Goal: Task Accomplishment & Management: Manage account settings

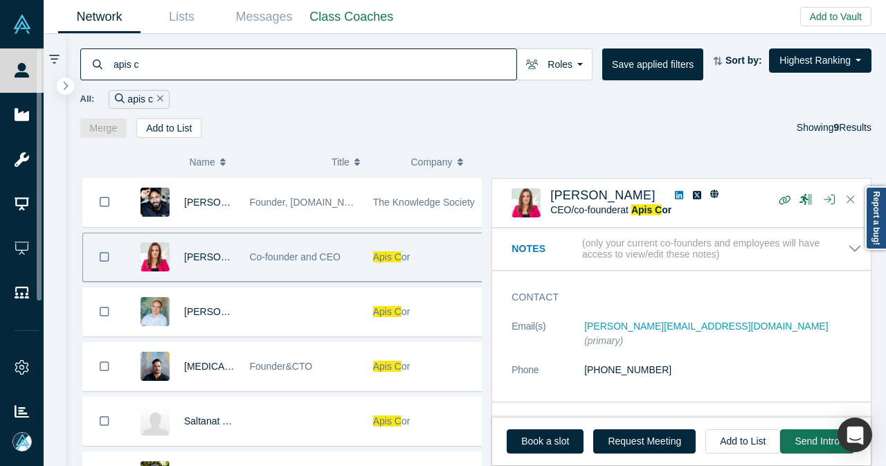
scroll to position [1077, 0]
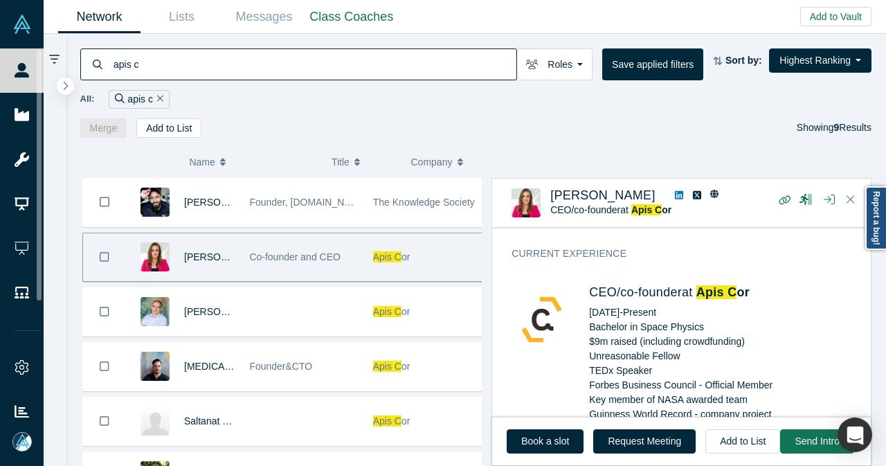
click at [159, 98] on icon "Remove Filter" at bounding box center [160, 98] width 6 height 10
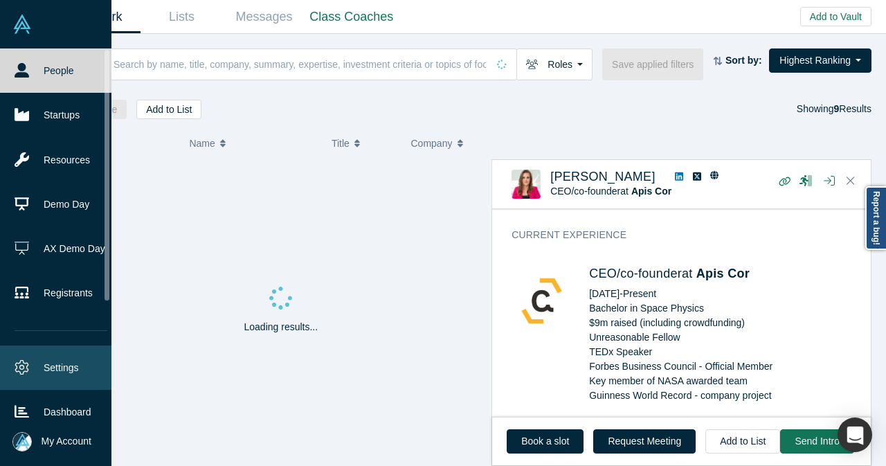
click at [36, 371] on link "Settings" at bounding box center [61, 367] width 122 height 44
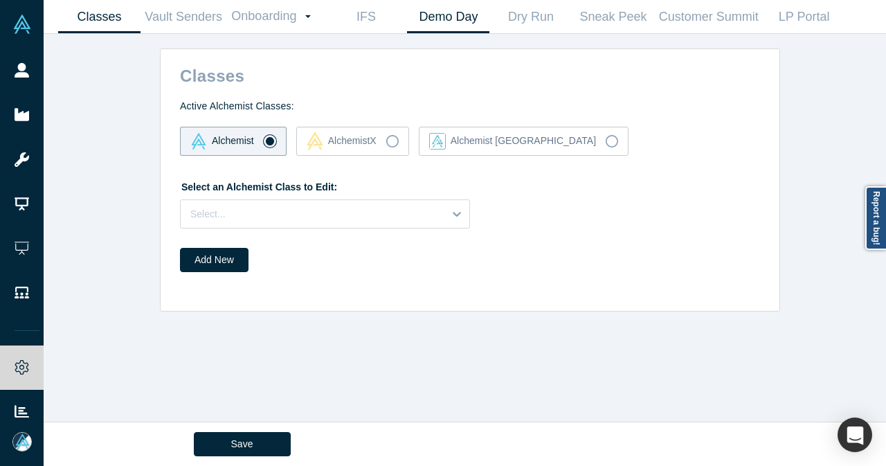
click at [465, 28] on link "Demo Day" at bounding box center [448, 17] width 82 height 33
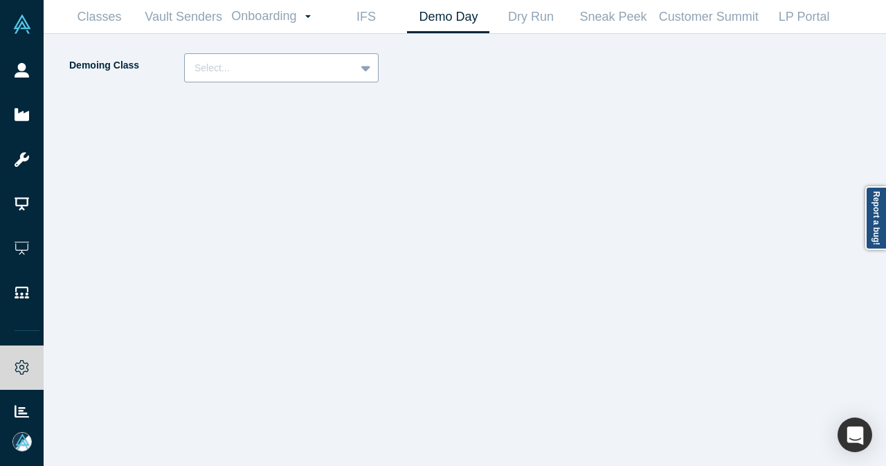
click at [357, 66] on div at bounding box center [367, 67] width 22 height 25
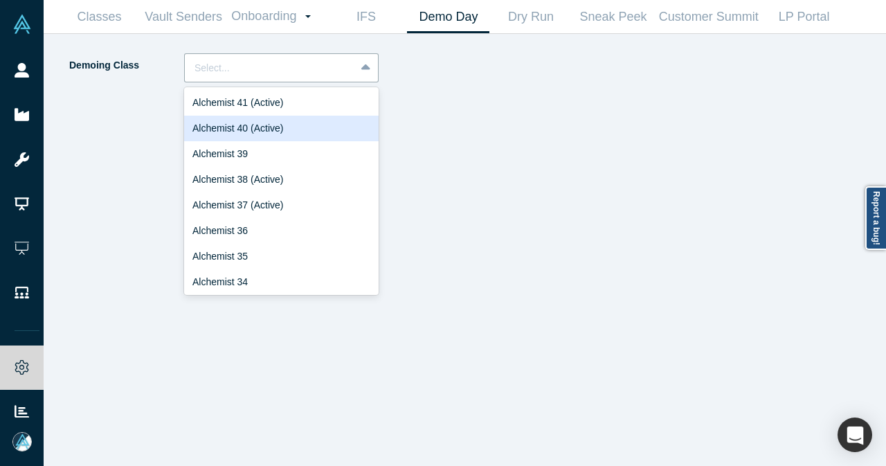
click at [316, 123] on div "Alchemist 40 (Active)" at bounding box center [281, 129] width 195 height 26
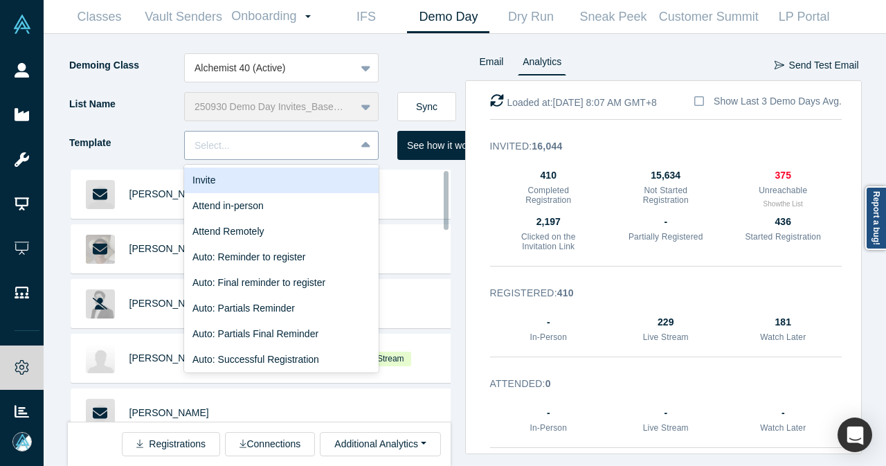
click at [364, 146] on icon at bounding box center [365, 145] width 9 height 6
click at [327, 177] on div "Invite" at bounding box center [281, 181] width 195 height 26
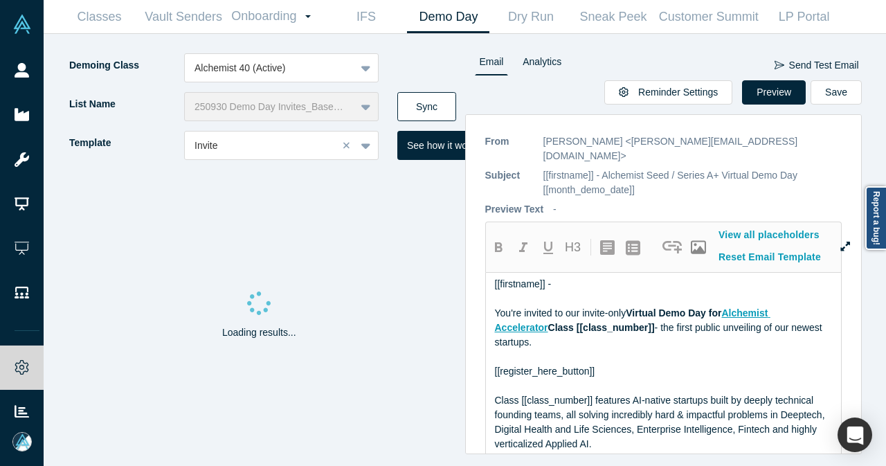
click at [428, 107] on button "Sync" at bounding box center [426, 106] width 59 height 29
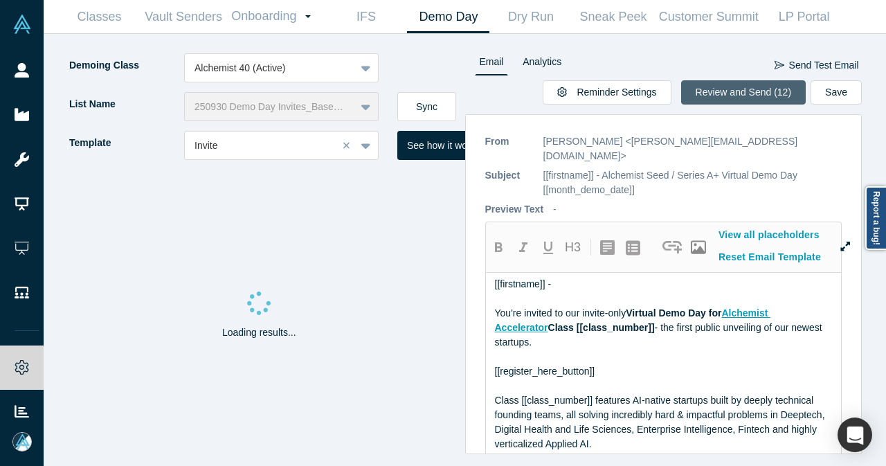
click at [764, 85] on button "Review and Send (12)" at bounding box center [743, 92] width 125 height 24
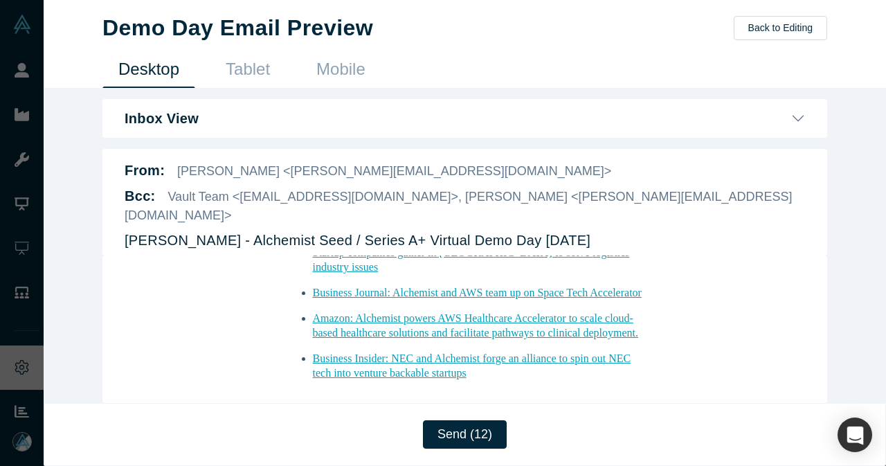
scroll to position [1711, 0]
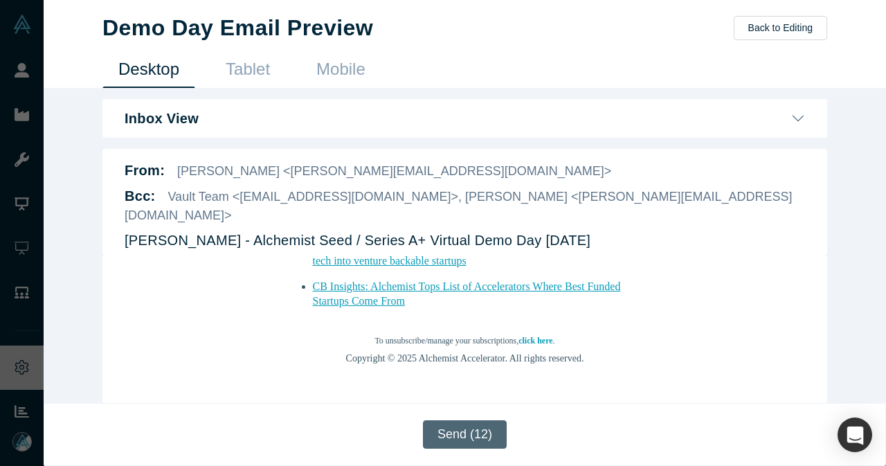
click at [479, 434] on button "Send (12)" at bounding box center [465, 434] width 84 height 28
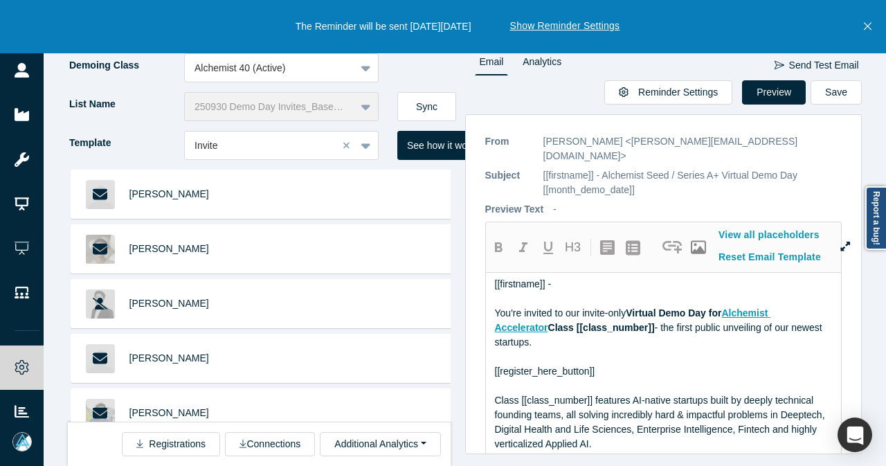
click at [869, 30] on icon "Close" at bounding box center [868, 26] width 8 height 12
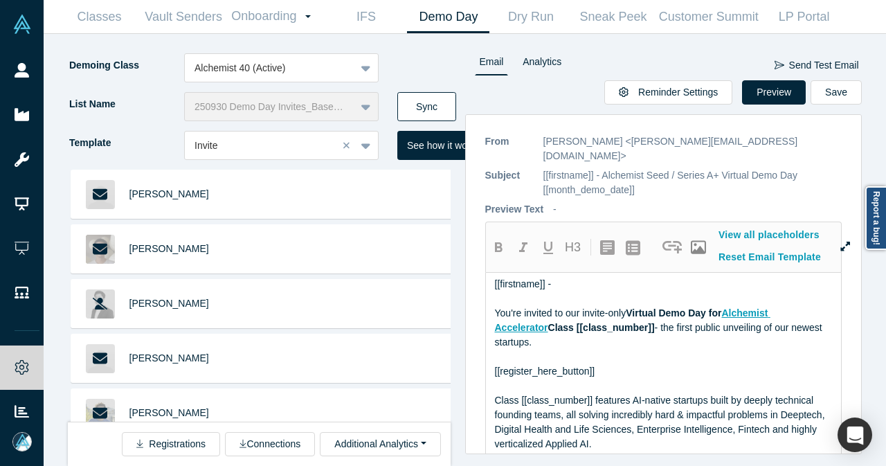
click at [451, 99] on button "Sync" at bounding box center [426, 106] width 59 height 29
click at [430, 99] on button "Sync" at bounding box center [426, 106] width 59 height 29
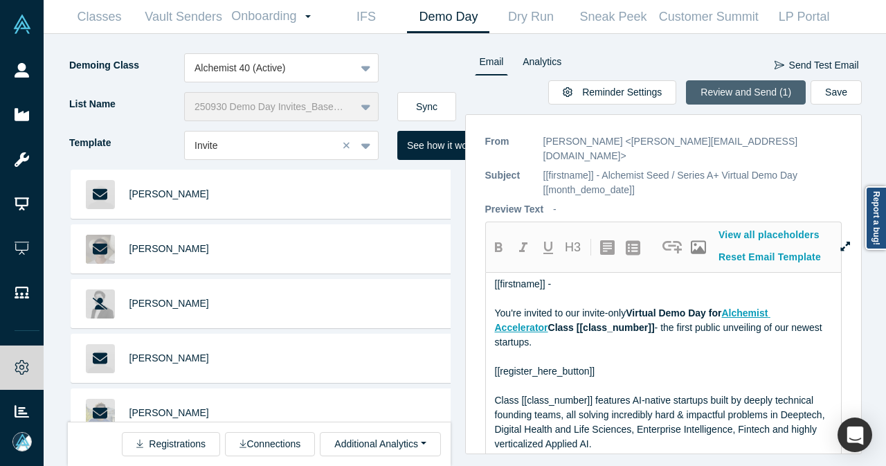
click at [739, 97] on button "Review and Send (1)" at bounding box center [746, 92] width 120 height 24
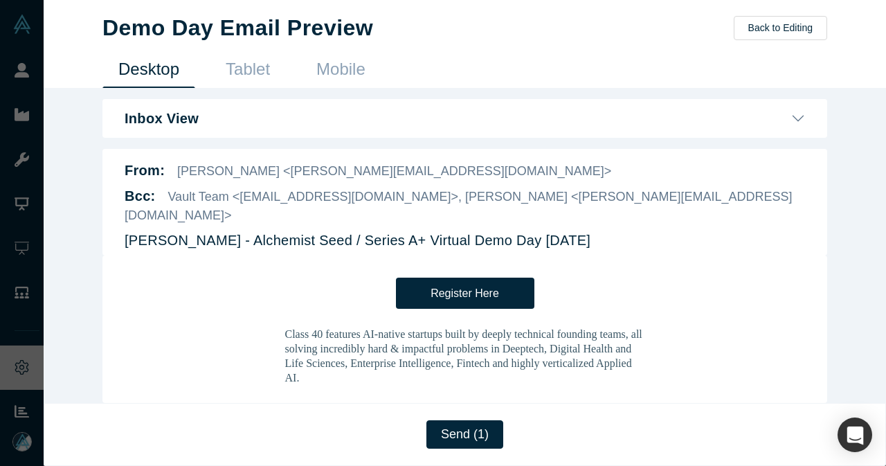
scroll to position [0, 0]
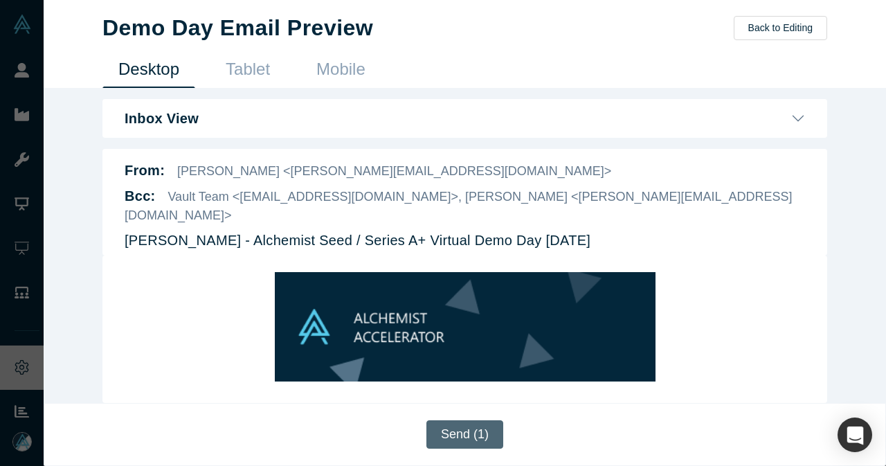
click at [458, 442] on button "Send (1)" at bounding box center [464, 434] width 77 height 28
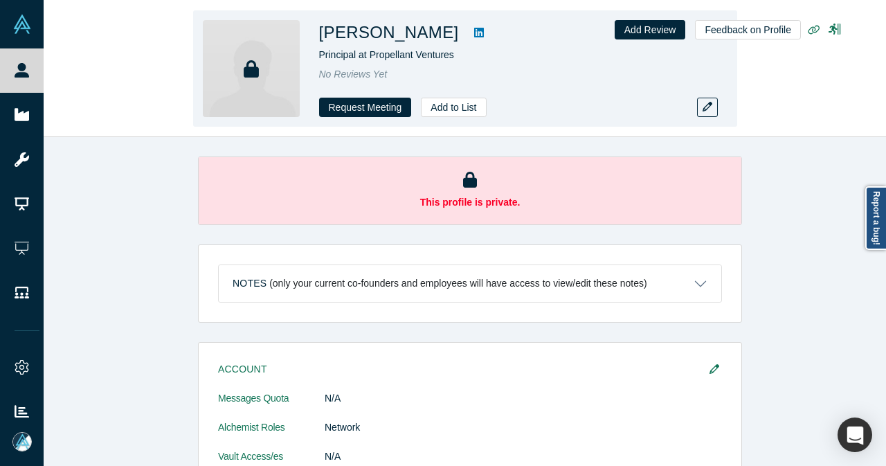
click at [474, 35] on icon at bounding box center [479, 32] width 10 height 11
click at [447, 106] on button "Add to List" at bounding box center [453, 107] width 65 height 19
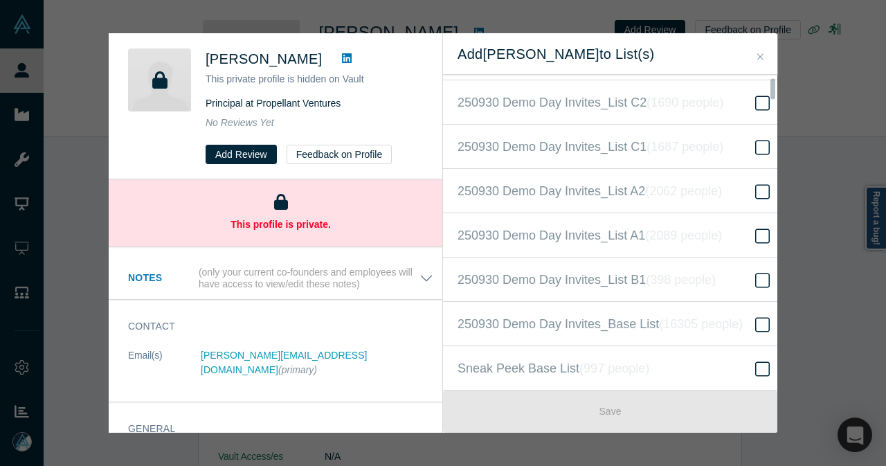
scroll to position [277, 0]
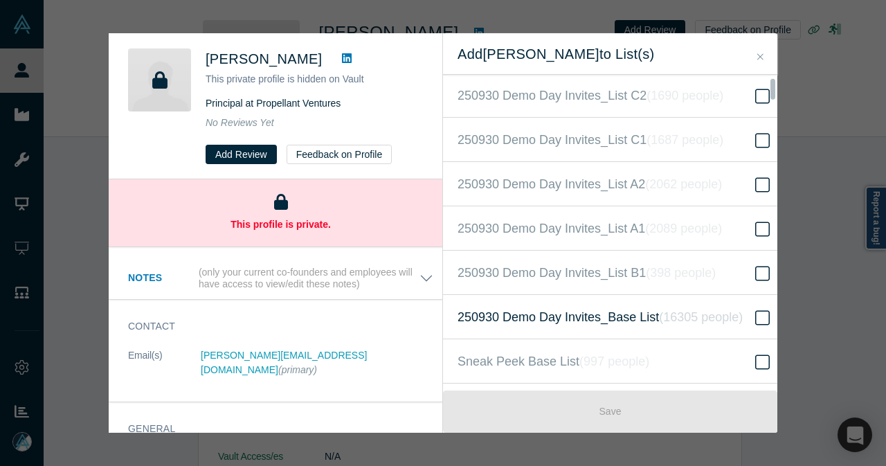
click at [591, 312] on span "250930 Demo Day Invites_Base List ( 16305 people )" at bounding box center [600, 316] width 285 height 19
click at [0, 0] on input "250930 Demo Day Invites_Base List ( 16305 people )" at bounding box center [0, 0] width 0 height 0
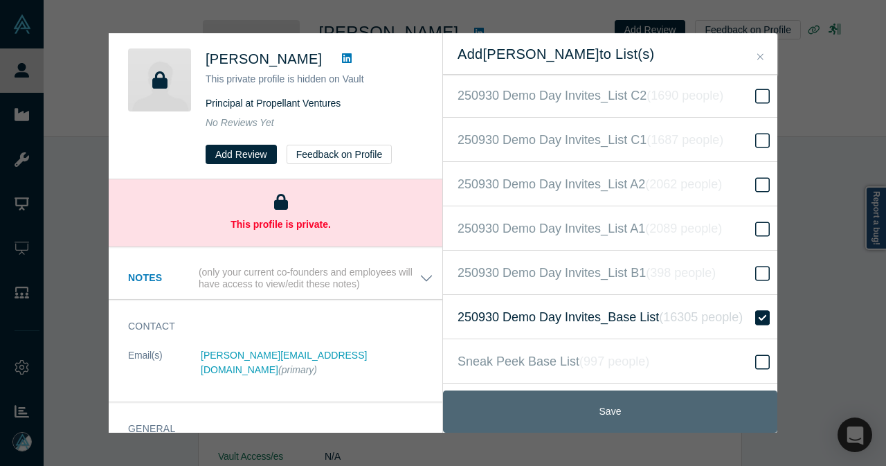
click at [590, 406] on button "Save" at bounding box center [610, 411] width 334 height 42
click at [603, 413] on button "Save" at bounding box center [610, 411] width 334 height 42
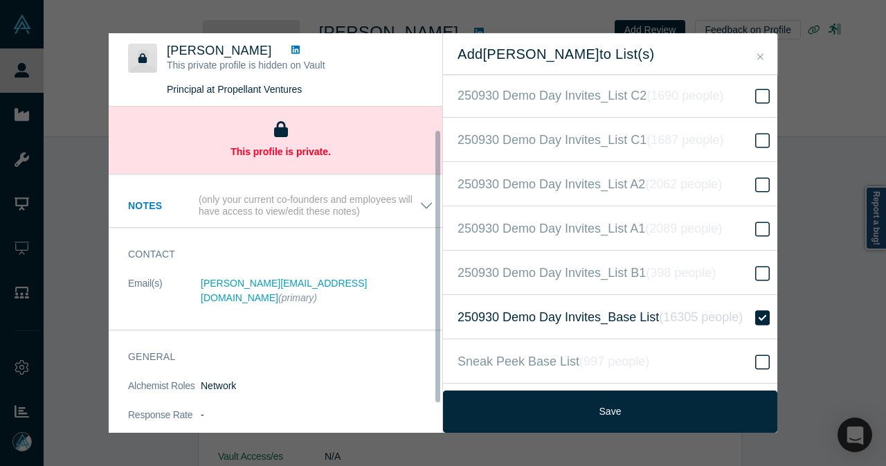
scroll to position [51, 0]
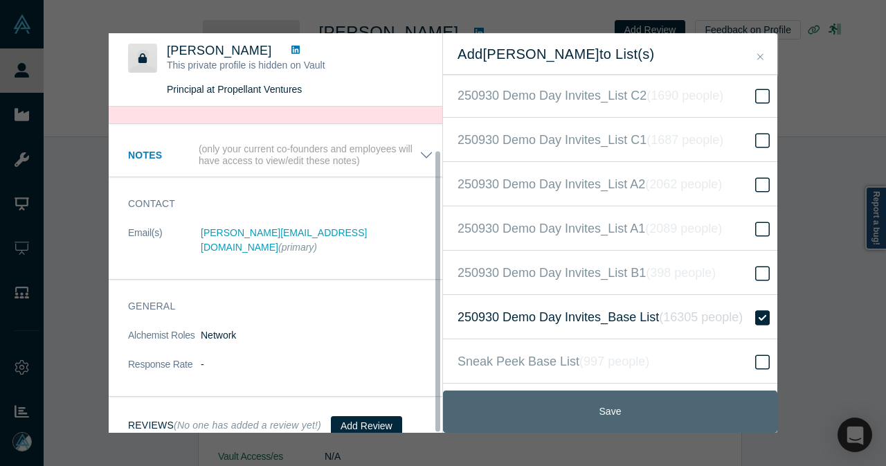
click at [604, 417] on button "Save" at bounding box center [610, 411] width 334 height 42
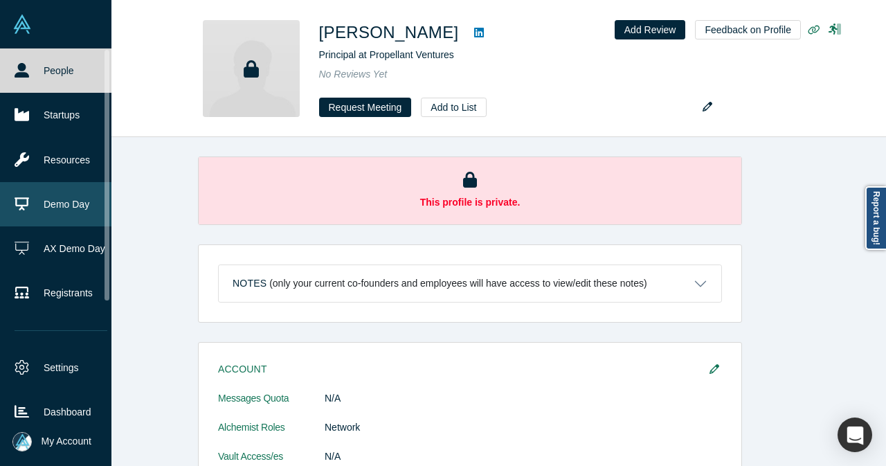
click at [57, 195] on link "Demo Day" at bounding box center [61, 204] width 122 height 44
